Goal: Task Accomplishment & Management: Manage account settings

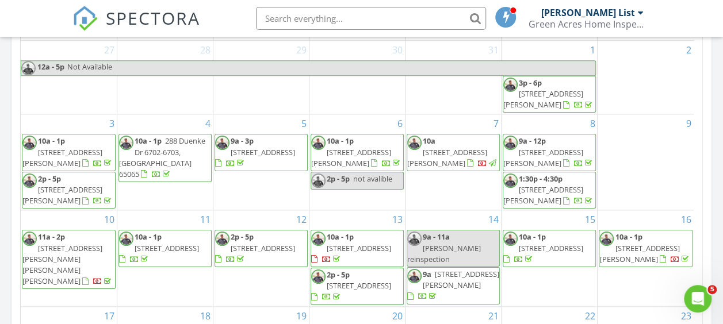
scroll to position [155, 0]
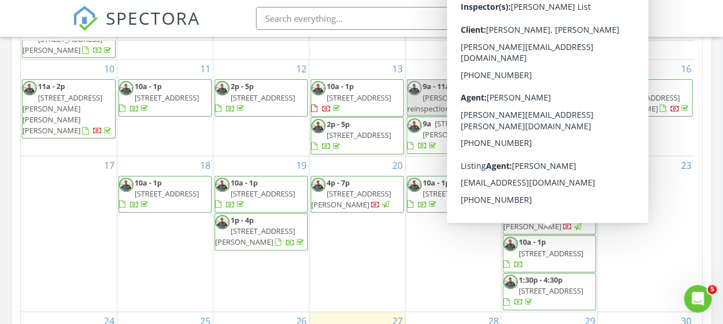
drag, startPoint x: 596, startPoint y: 246, endPoint x: 587, endPoint y: 244, distance: 8.8
click at [587, 244] on span "10a - 1p 22 Bello Point Ln, Sunrise Beach 65079" at bounding box center [549, 254] width 92 height 34
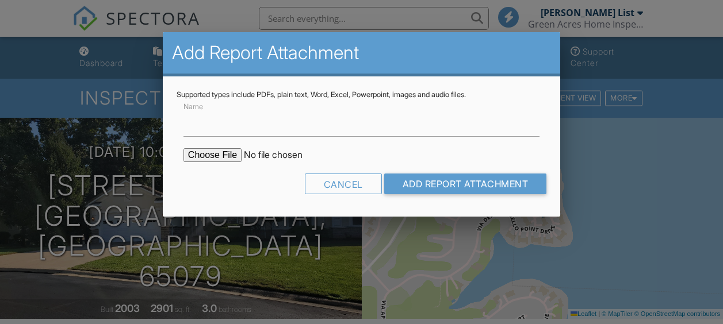
click at [209, 152] on input "file" at bounding box center [281, 155] width 196 height 14
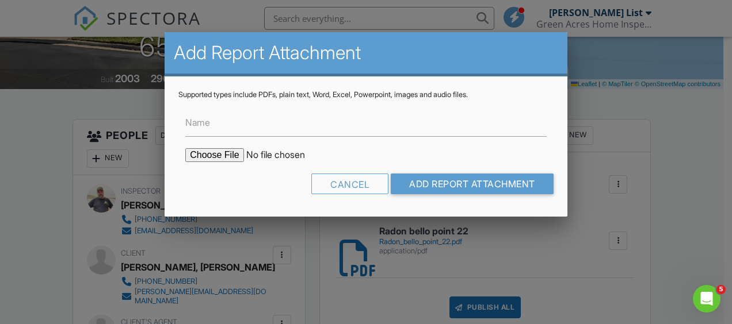
type input "C:\fakepath\termite bello point.pdf"
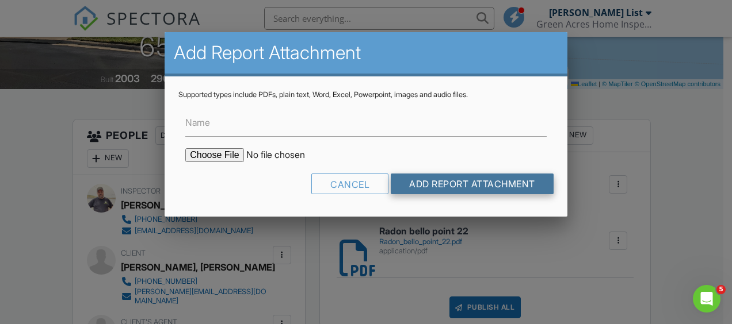
click at [475, 188] on input "Add Report Attachment" at bounding box center [472, 184] width 163 height 21
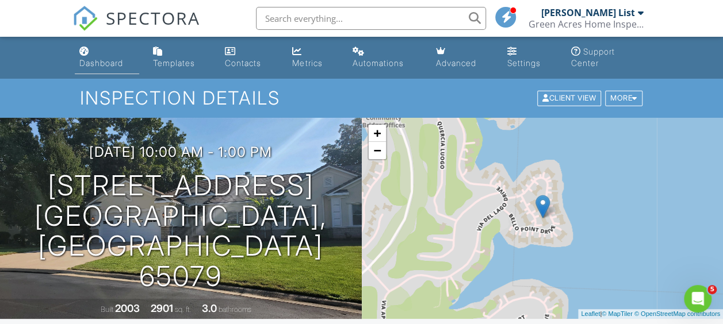
click at [94, 63] on div "Dashboard" at bounding box center [101, 63] width 44 height 10
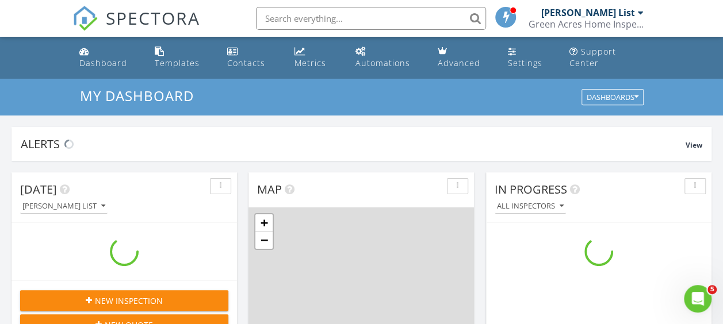
scroll to position [1064, 740]
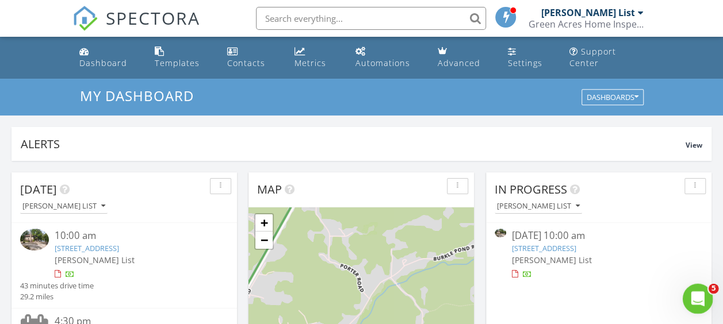
click at [694, 291] on icon "Open Intercom Messenger" at bounding box center [696, 297] width 19 height 19
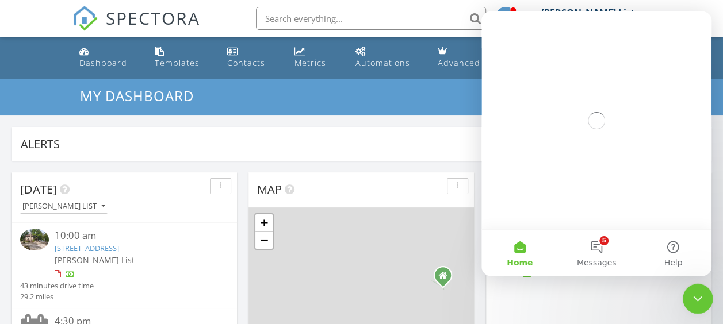
scroll to position [0, 0]
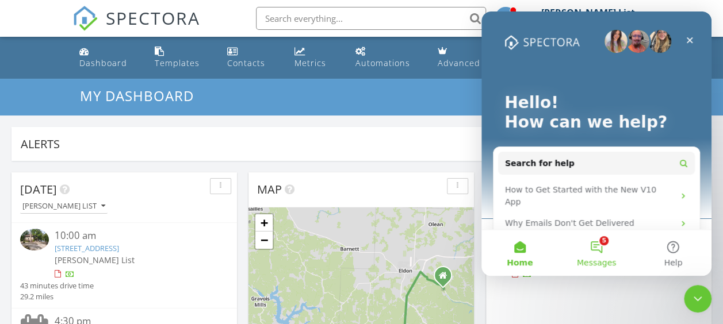
click at [596, 242] on button "5 Messages" at bounding box center [596, 253] width 77 height 46
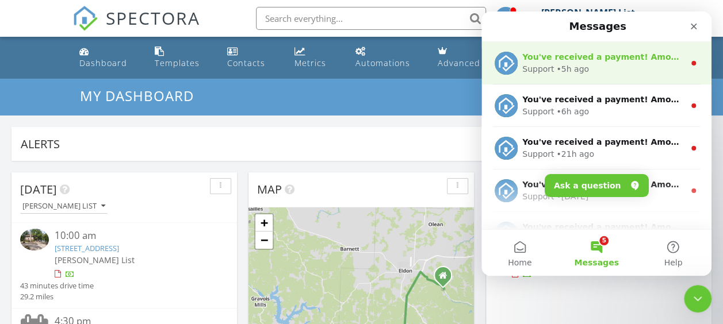
click at [604, 71] on div "Support • 5h ago" at bounding box center [603, 69] width 162 height 12
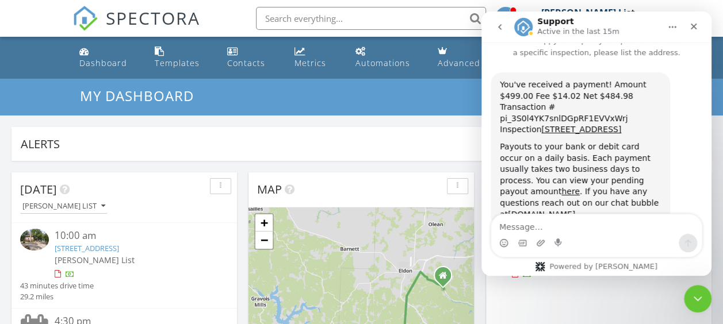
scroll to position [31, 0]
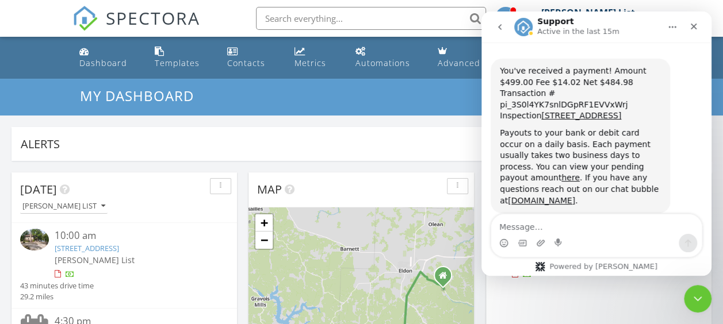
click at [502, 27] on icon "go back" at bounding box center [499, 26] width 9 height 9
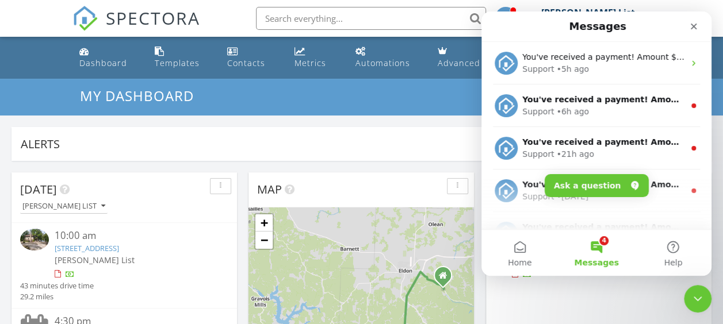
scroll to position [0, 0]
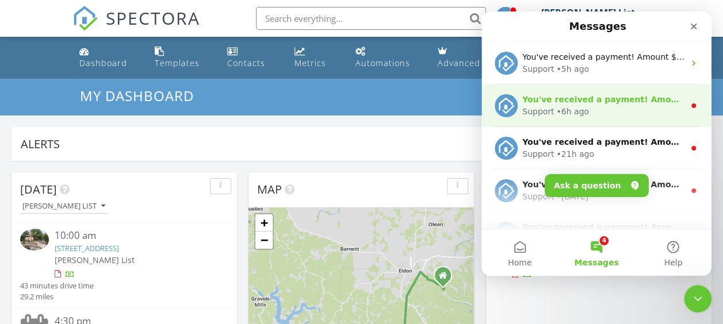
click at [642, 113] on div "Support • 6h ago" at bounding box center [603, 112] width 162 height 12
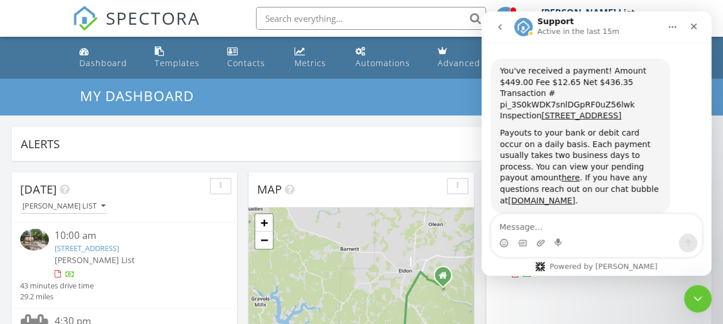
click at [504, 31] on icon "go back" at bounding box center [499, 26] width 9 height 9
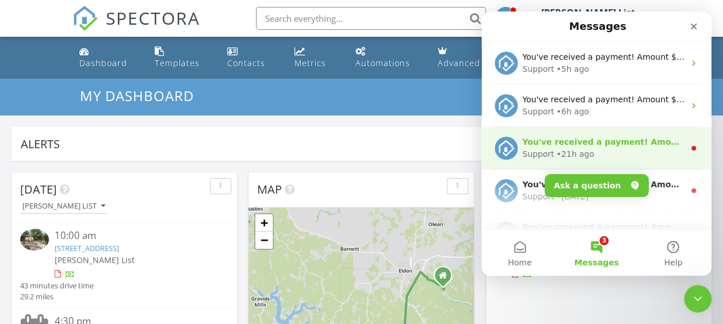
click at [620, 147] on div "You've received a payment! Amount $299.00 Fee $8.52 Net $290.48 Transaction # p…" at bounding box center [603, 142] width 162 height 12
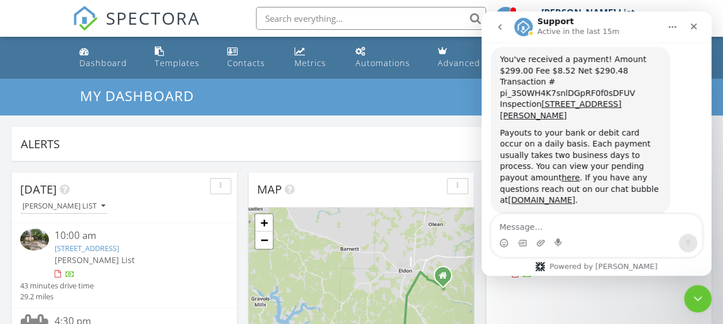
click at [497, 26] on icon "go back" at bounding box center [499, 26] width 9 height 9
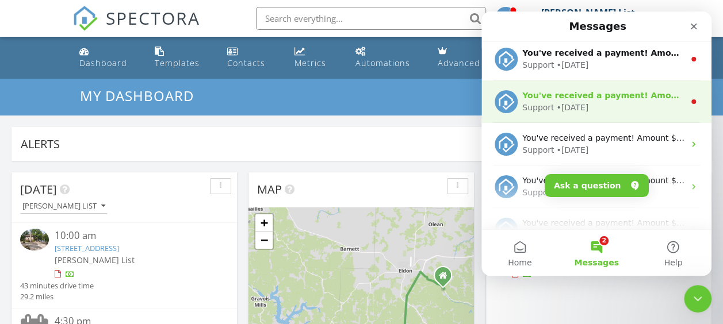
scroll to position [115, 0]
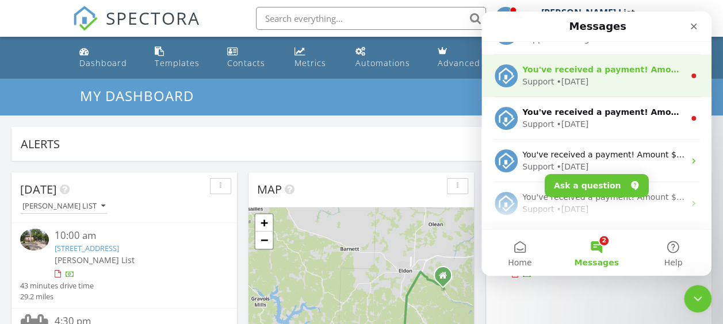
click at [623, 77] on div "Support • 1d ago" at bounding box center [603, 82] width 162 height 12
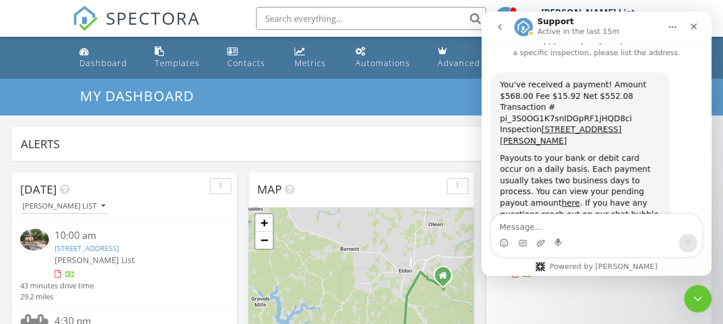
scroll to position [31, 0]
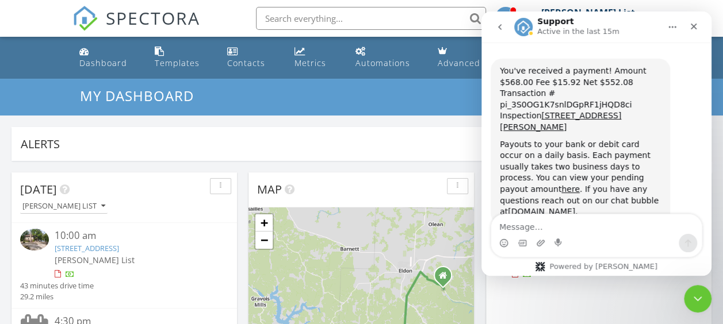
click at [501, 29] on icon "go back" at bounding box center [499, 27] width 3 height 6
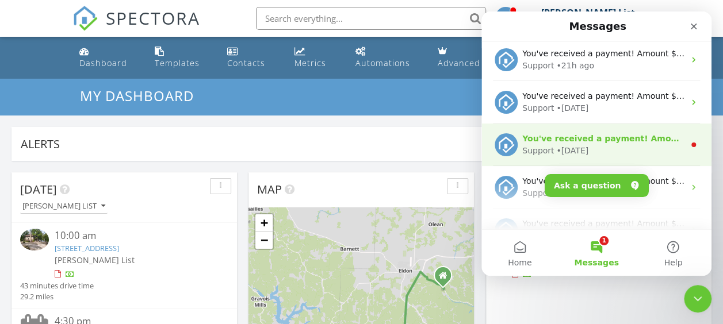
scroll to position [115, 0]
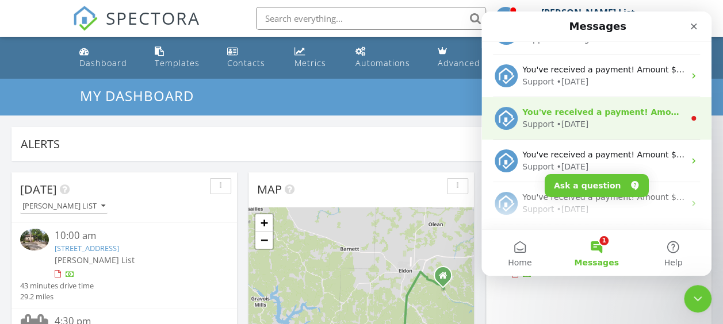
click at [609, 123] on div "Support • 1d ago" at bounding box center [603, 124] width 162 height 12
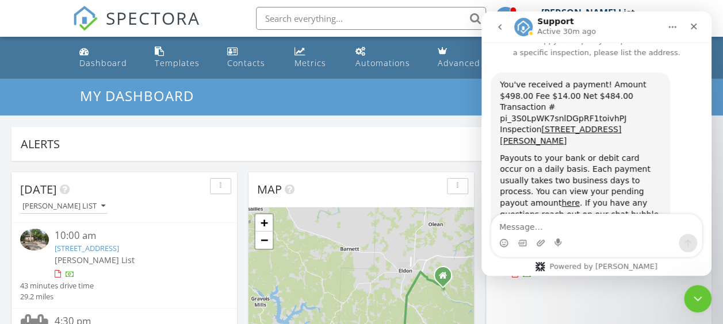
scroll to position [31, 0]
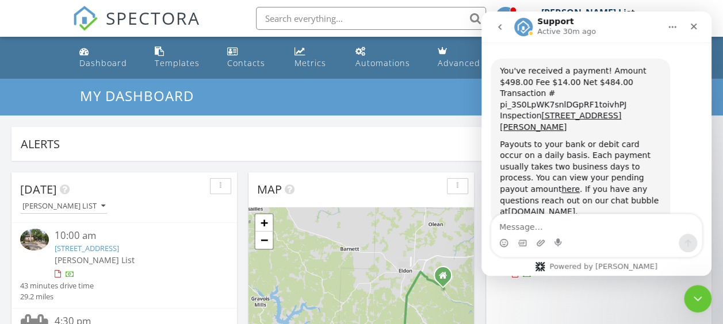
click at [500, 31] on icon "go back" at bounding box center [499, 26] width 9 height 9
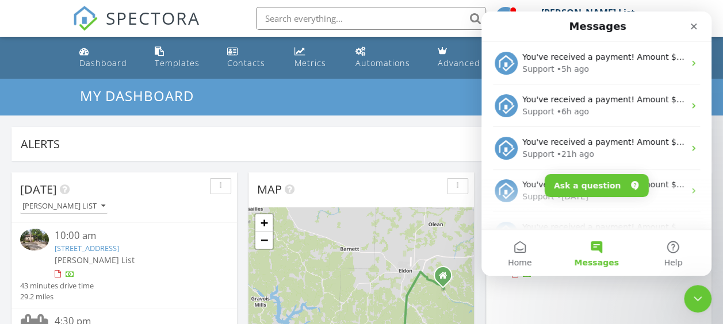
scroll to position [0, 0]
click at [687, 301] on div "Close Intercom Messenger" at bounding box center [696, 298] width 28 height 28
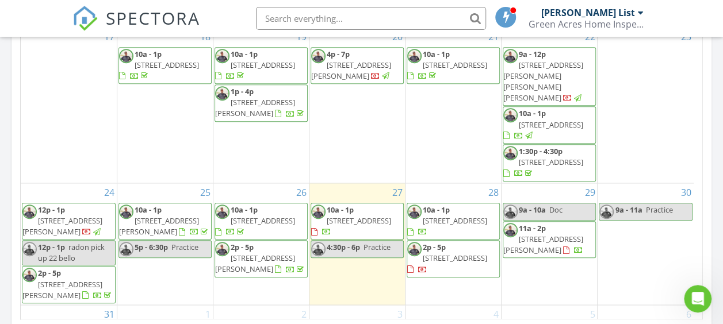
scroll to position [40, 0]
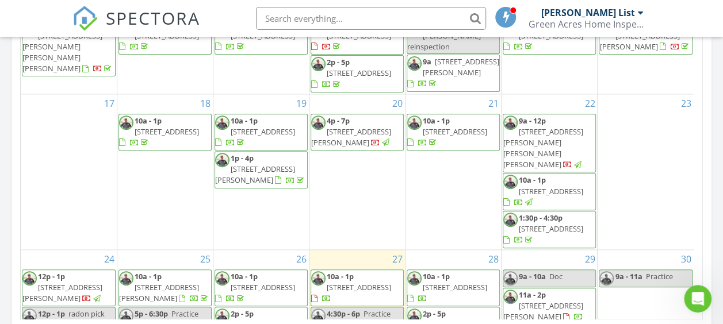
drag, startPoint x: 467, startPoint y: 132, endPoint x: 471, endPoint y: 139, distance: 8.2
click at [471, 137] on span "66 Badger Point, Climax Springs 65324" at bounding box center [455, 132] width 64 height 10
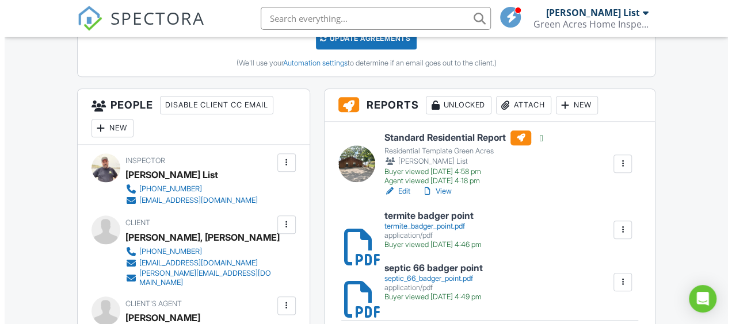
scroll to position [518, 0]
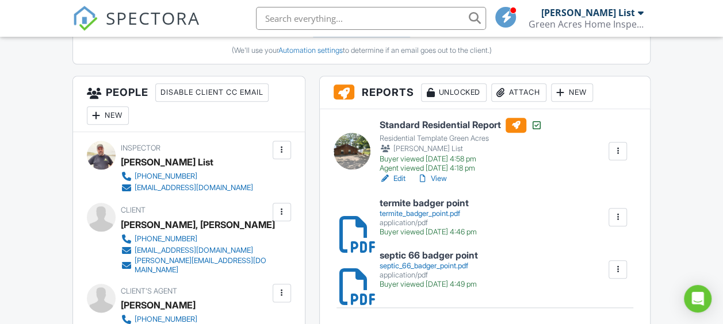
click at [518, 98] on div "Attach" at bounding box center [518, 92] width 55 height 18
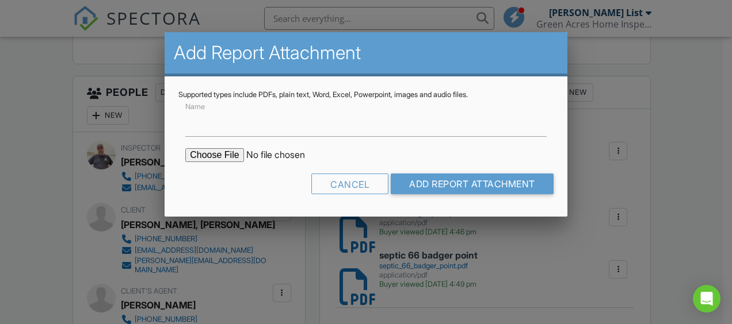
click at [202, 158] on input "file" at bounding box center [283, 155] width 196 height 14
type input "C:\fakepath\water -Wagner.pdf"
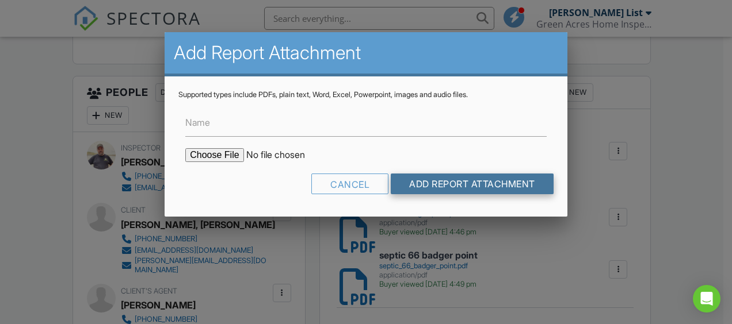
click at [421, 191] on input "Add Report Attachment" at bounding box center [472, 184] width 163 height 21
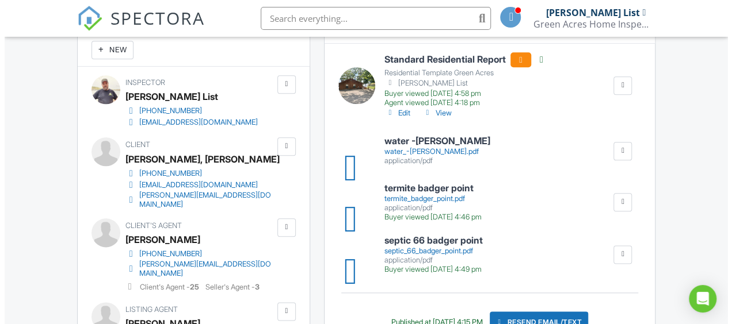
scroll to position [629, 0]
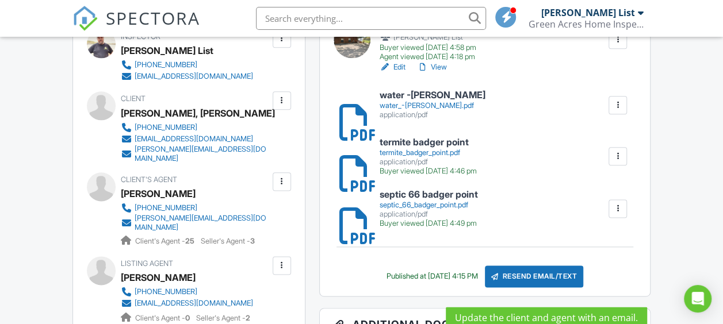
click at [525, 288] on div "Resend Email/Text" at bounding box center [534, 277] width 99 height 22
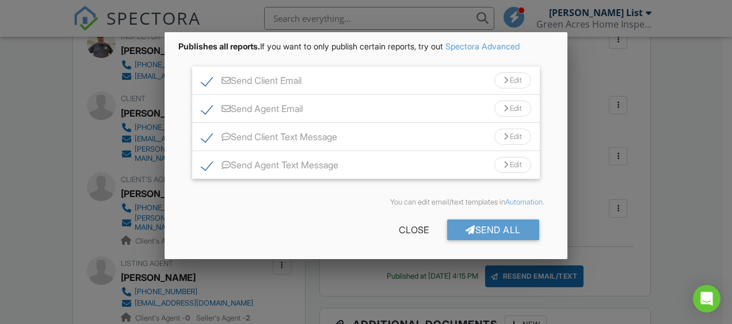
scroll to position [99, 0]
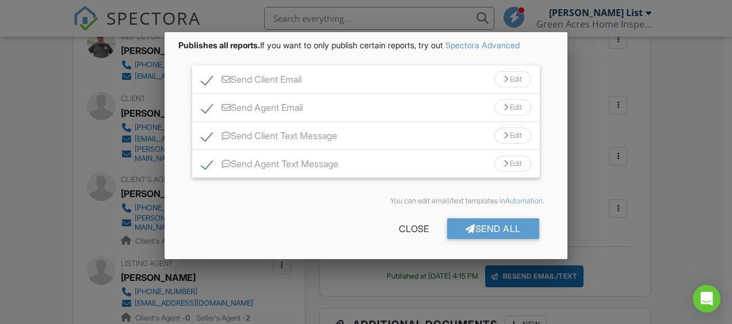
click at [205, 165] on label "Send Agent Text Message" at bounding box center [269, 166] width 137 height 14
checkbox input "false"
click at [204, 133] on label "Send Client Text Message" at bounding box center [269, 138] width 136 height 14
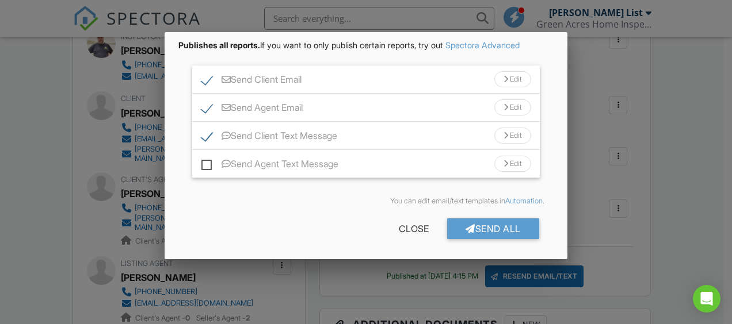
checkbox input "false"
click at [495, 233] on div "Send All" at bounding box center [493, 229] width 92 height 21
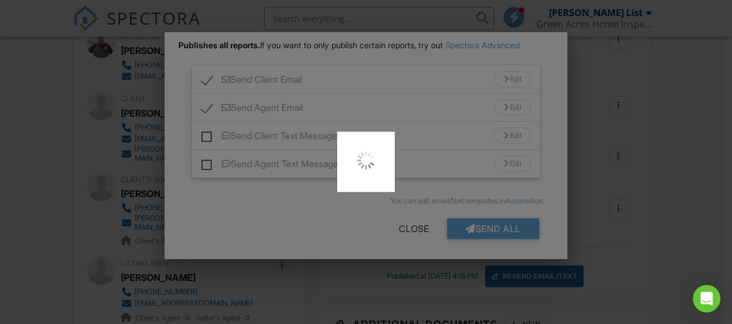
click at [472, 231] on div at bounding box center [366, 162] width 732 height 324
click at [366, 273] on div at bounding box center [366, 162] width 732 height 324
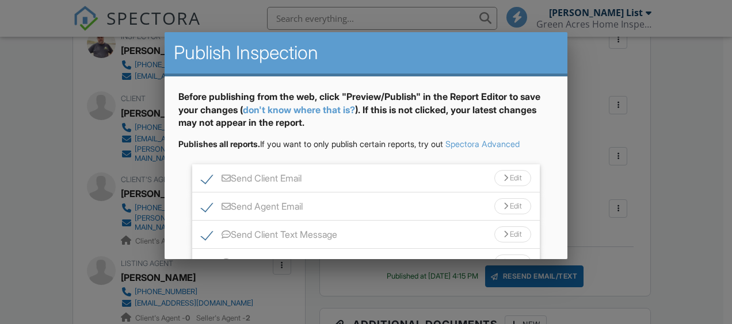
scroll to position [99, 0]
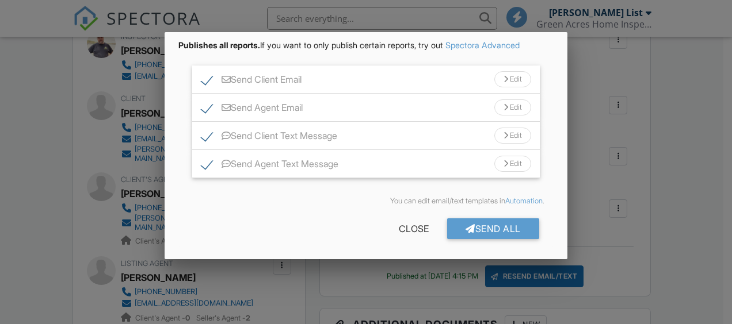
click at [201, 163] on label "Send Agent Text Message" at bounding box center [269, 166] width 137 height 14
checkbox input "false"
click at [207, 139] on label "Send Client Text Message" at bounding box center [269, 138] width 136 height 14
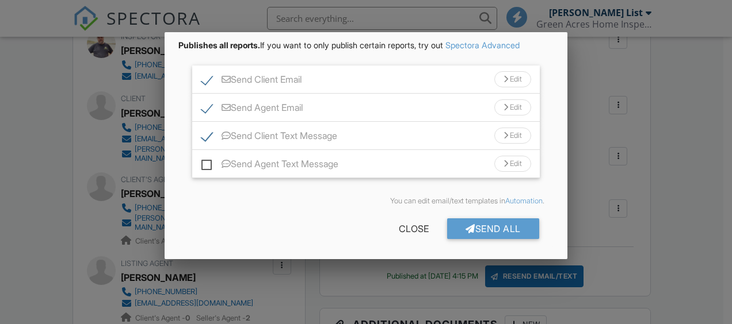
checkbox input "false"
click at [493, 225] on div "Send All" at bounding box center [493, 229] width 92 height 21
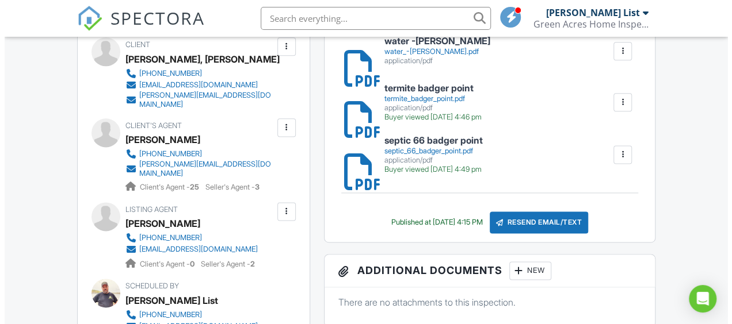
scroll to position [687, 0]
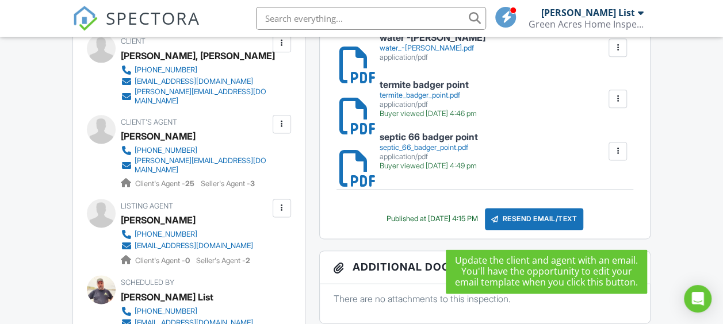
click at [573, 230] on div "Resend Email/Text" at bounding box center [534, 219] width 99 height 22
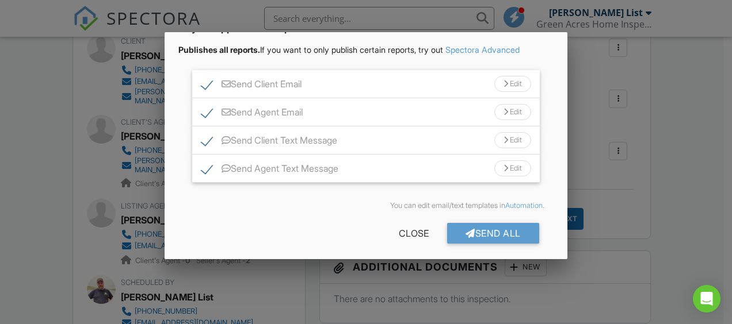
scroll to position [99, 0]
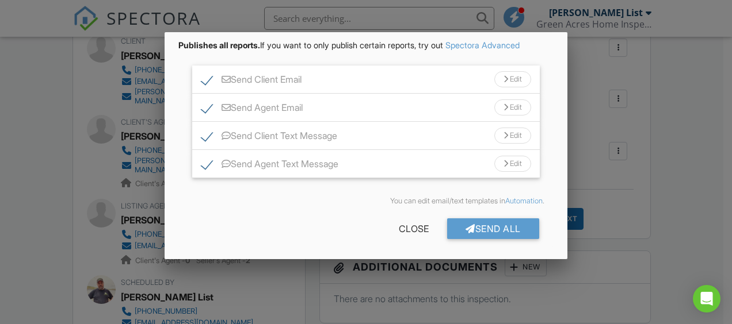
click at [207, 163] on label "Send Agent Text Message" at bounding box center [269, 166] width 137 height 14
checkbox input "false"
click at [203, 140] on label "Send Client Text Message" at bounding box center [269, 138] width 136 height 14
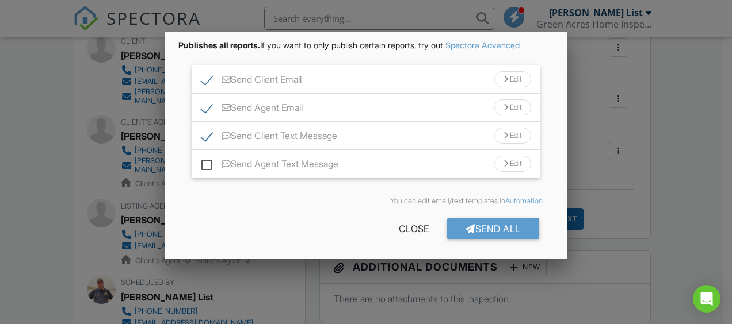
checkbox input "false"
click at [477, 228] on div "Send All" at bounding box center [493, 229] width 92 height 21
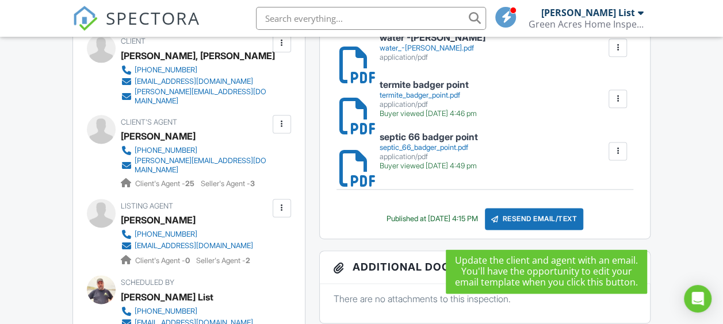
click at [540, 221] on div "Resend Email/Text" at bounding box center [534, 219] width 99 height 22
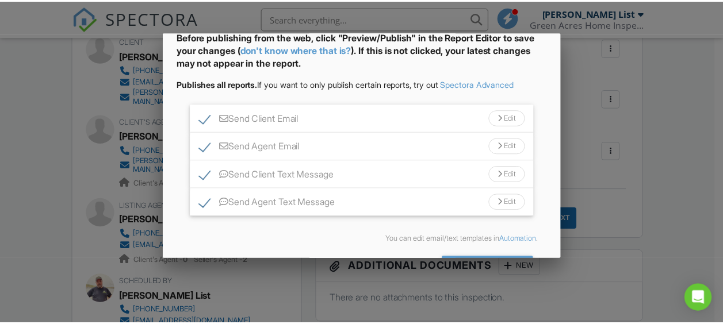
scroll to position [99, 0]
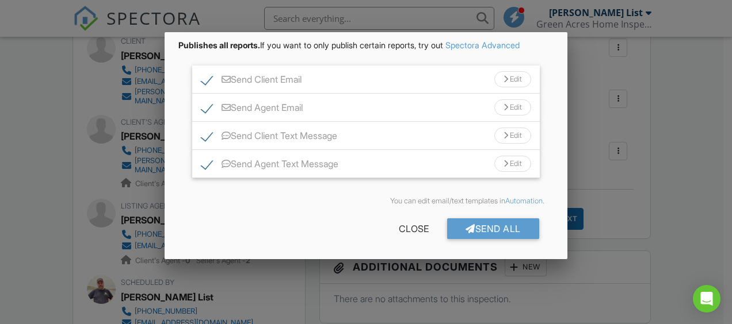
click at [201, 165] on label "Send Agent Text Message" at bounding box center [269, 166] width 137 height 14
checkbox input "false"
click at [206, 136] on label "Send Client Text Message" at bounding box center [269, 138] width 136 height 14
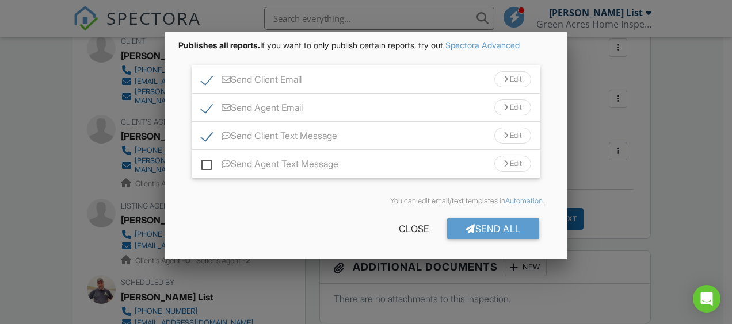
checkbox input "false"
click at [40, 169] on div at bounding box center [366, 145] width 732 height 406
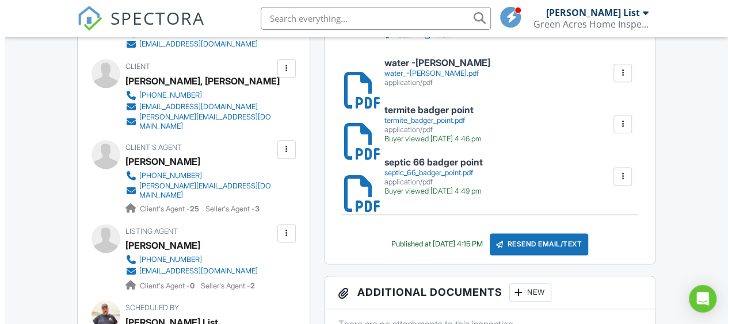
scroll to position [679, 0]
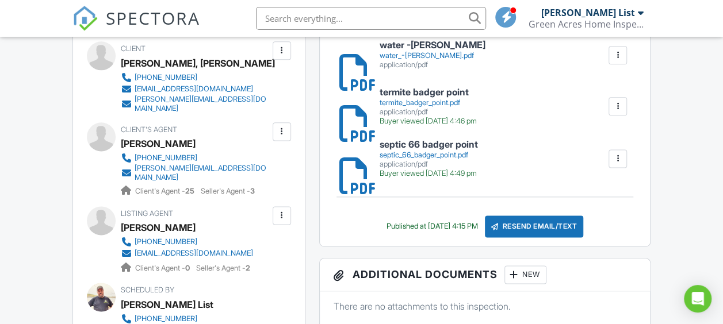
click at [546, 235] on div "Resend Email/Text" at bounding box center [534, 227] width 99 height 22
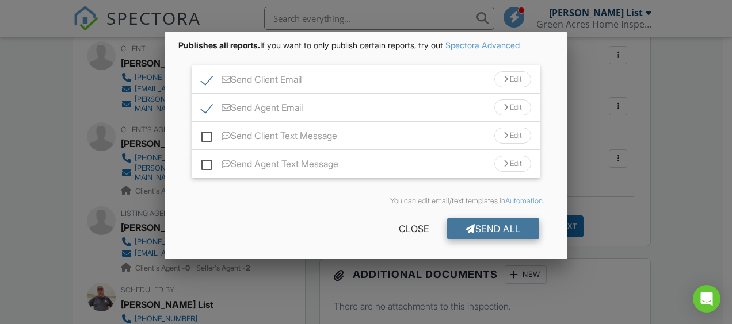
click at [491, 229] on div "Send All" at bounding box center [493, 229] width 92 height 21
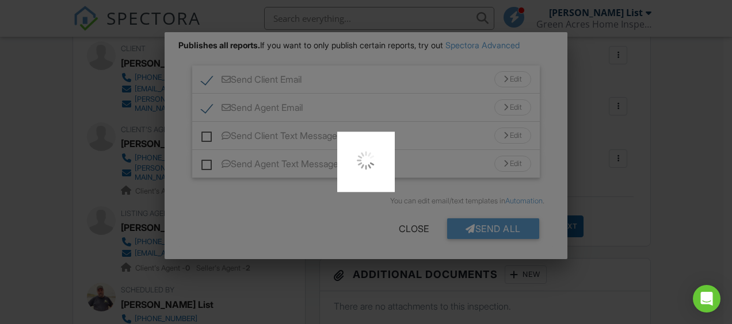
click at [689, 149] on div at bounding box center [366, 162] width 732 height 324
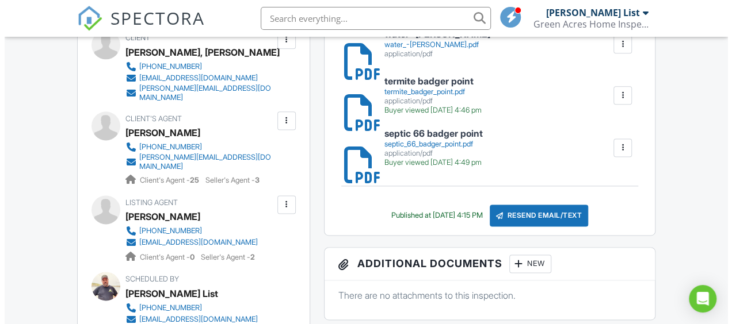
scroll to position [690, 0]
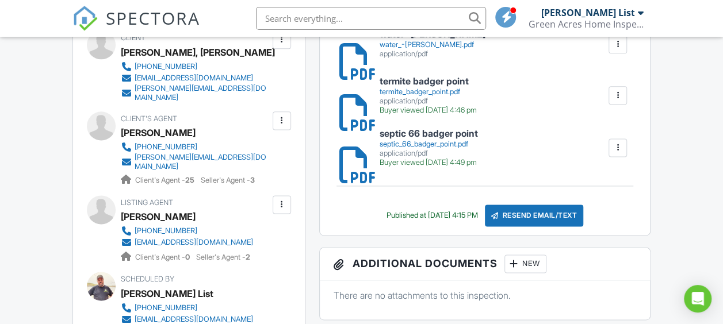
click at [548, 219] on div "Resend Email/Text" at bounding box center [534, 216] width 99 height 22
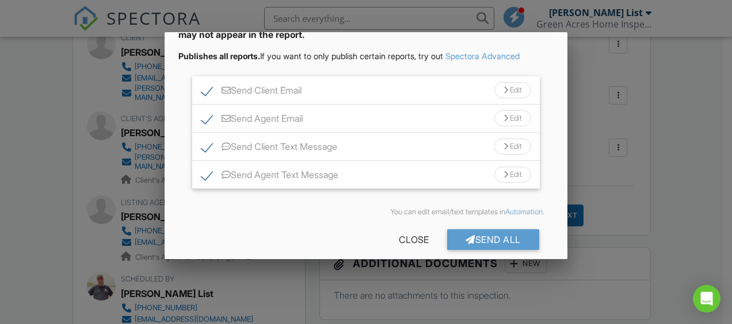
scroll to position [99, 0]
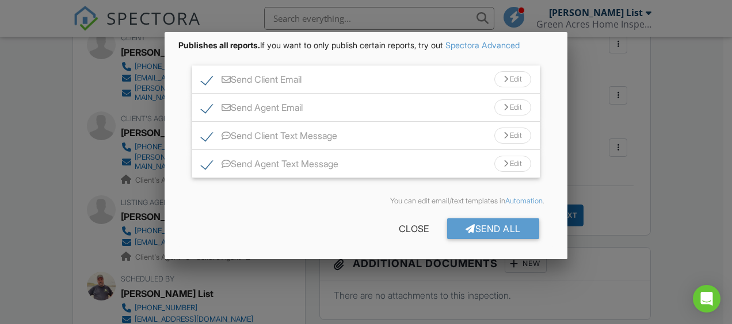
click at [199, 167] on div "Send Agent Text Message Edit" at bounding box center [365, 164] width 347 height 28
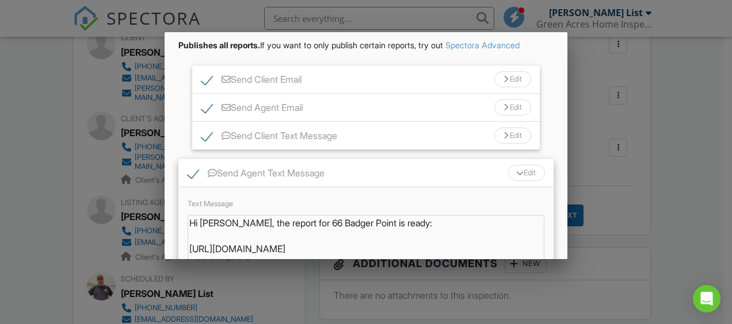
click at [191, 173] on label "Send Agent Text Message" at bounding box center [256, 175] width 137 height 14
checkbox input "false"
click at [181, 143] on ul "Send Client Email Edit Subject Line Your Home Inspection Report Email body (you…" at bounding box center [365, 179] width 375 height 226
click at [207, 133] on label "Send Client Text Message" at bounding box center [269, 138] width 136 height 14
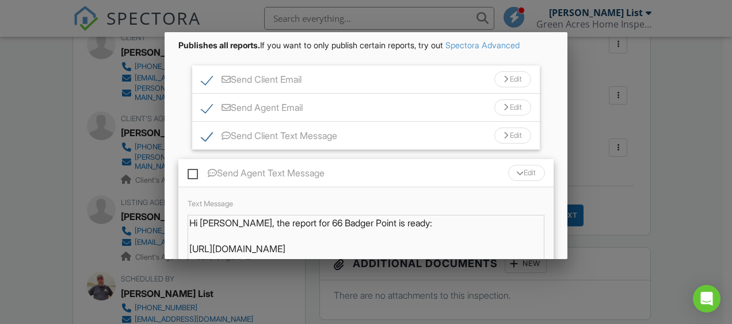
checkbox input "false"
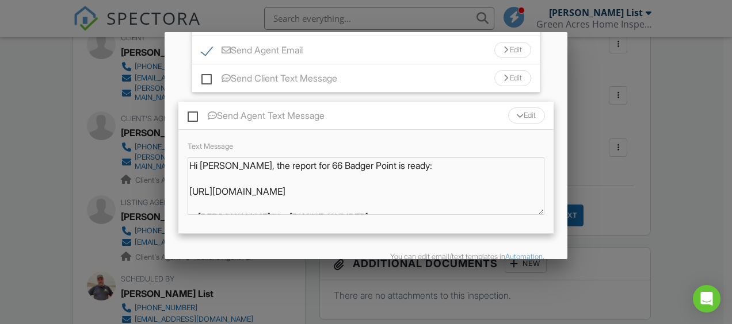
scroll to position [212, 0]
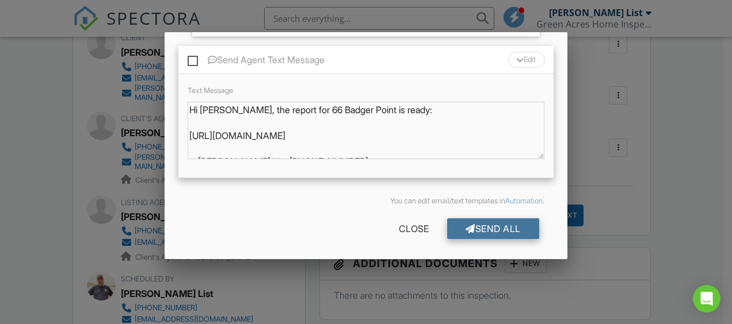
click at [506, 222] on div "Send All" at bounding box center [493, 229] width 92 height 21
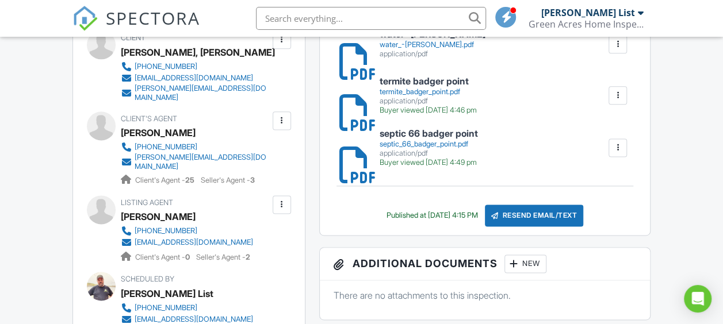
scroll to position [805, 0]
